Goal: Transaction & Acquisition: Purchase product/service

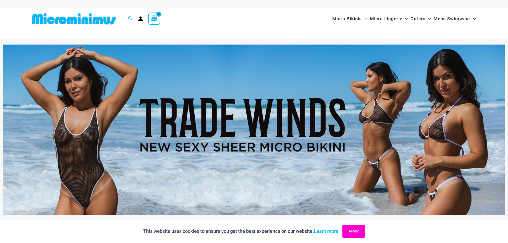
click at [356, 231] on button "Accept" at bounding box center [354, 231] width 23 height 13
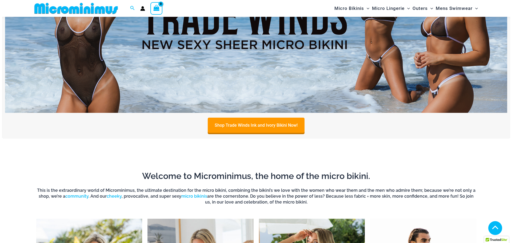
scroll to position [129, 0]
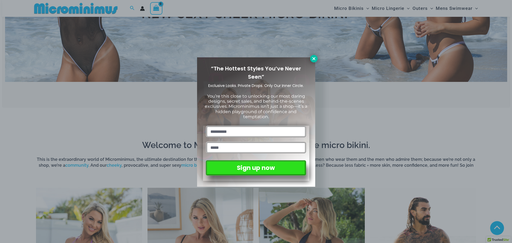
click at [315, 59] on icon at bounding box center [314, 58] width 5 height 5
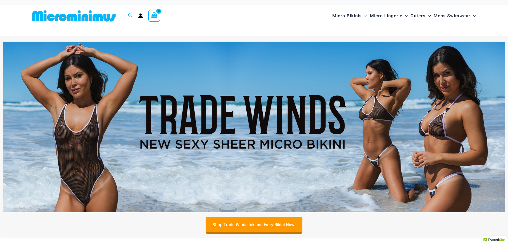
scroll to position [0, 0]
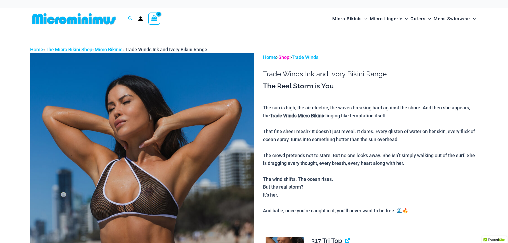
click at [284, 57] on link "Shop" at bounding box center [284, 57] width 11 height 6
